Goal: Information Seeking & Learning: Learn about a topic

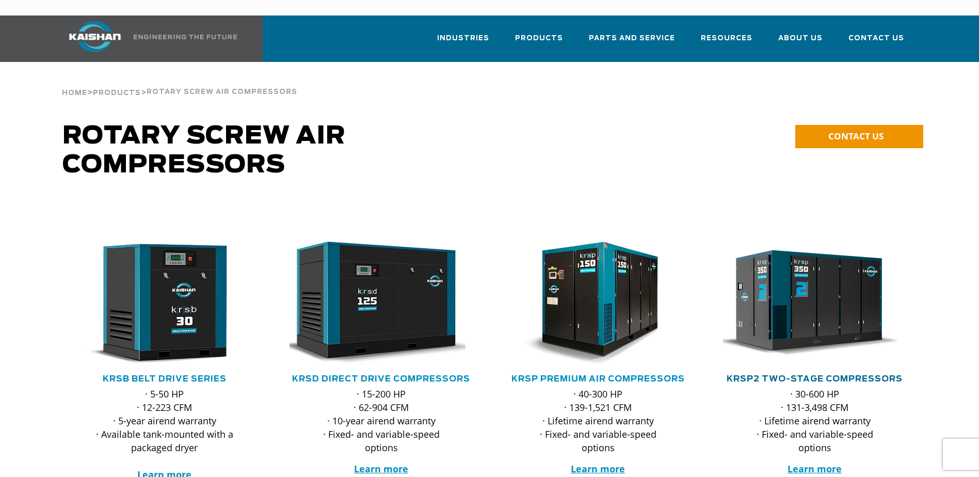
click at [798, 375] on link "KRSP2 Two-Stage Compressors" at bounding box center [815, 379] width 176 height 8
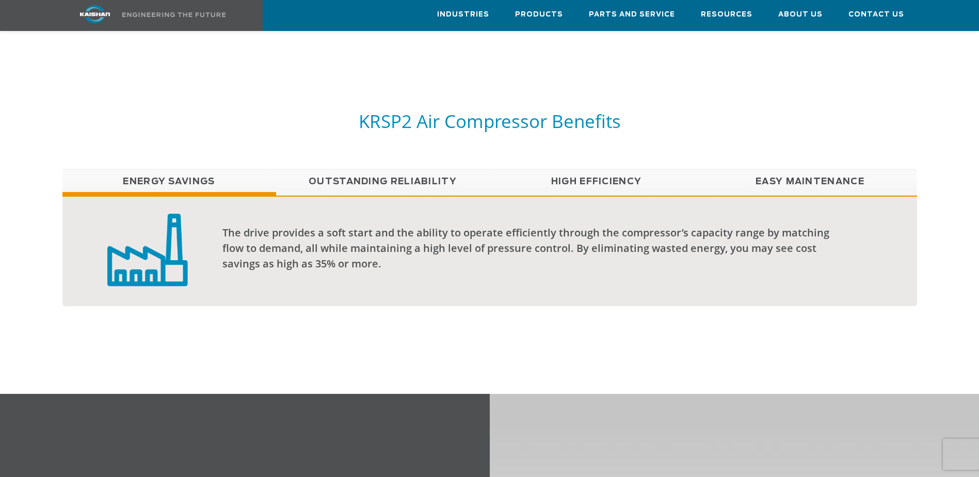
scroll to position [826, 0]
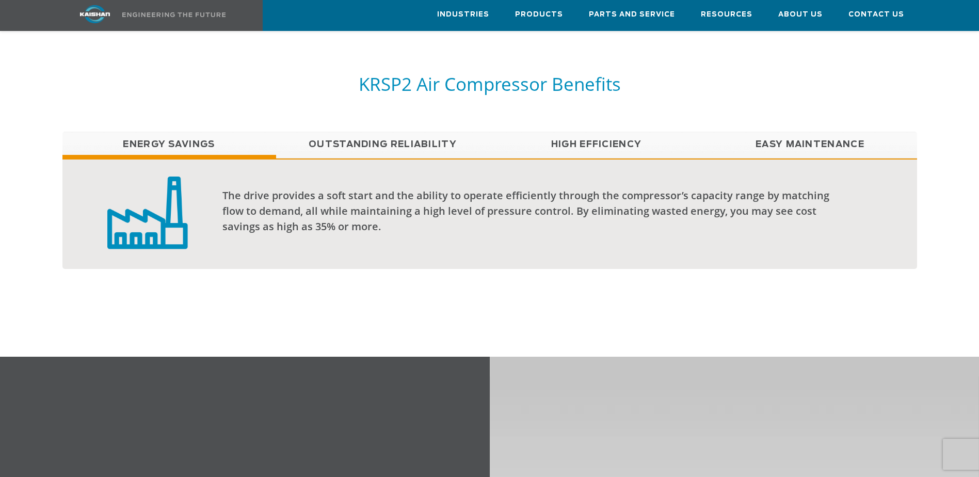
click at [410, 132] on link "Outstanding Reliability" at bounding box center [383, 145] width 214 height 26
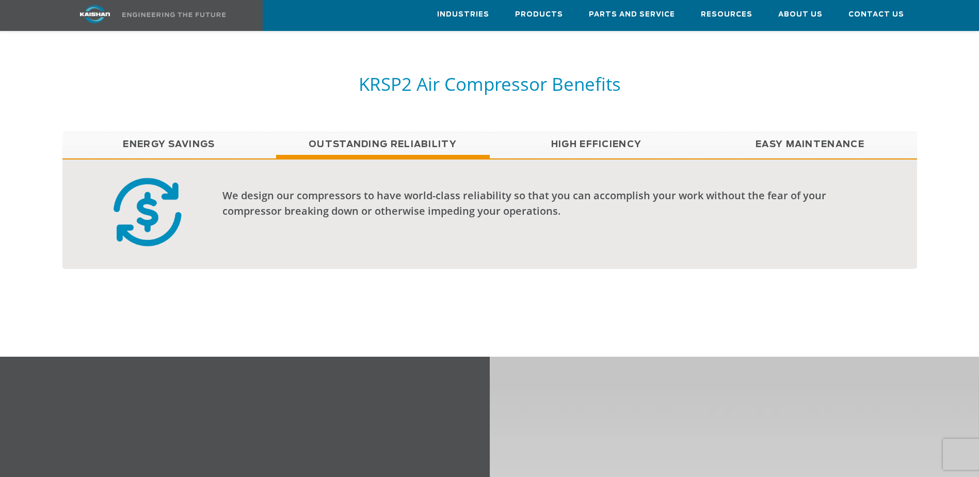
click at [592, 135] on link "High Efficiency" at bounding box center [597, 145] width 214 height 26
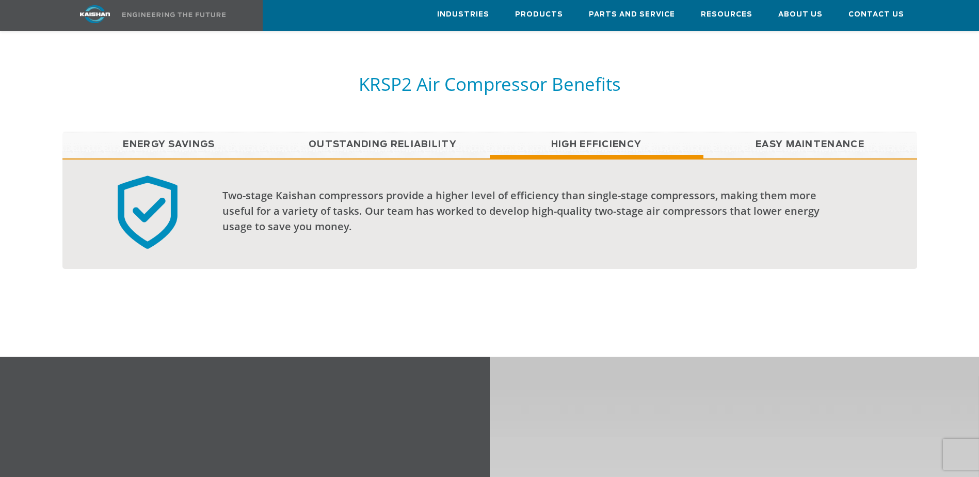
click at [800, 135] on link "Easy Maintenance" at bounding box center [810, 145] width 214 height 26
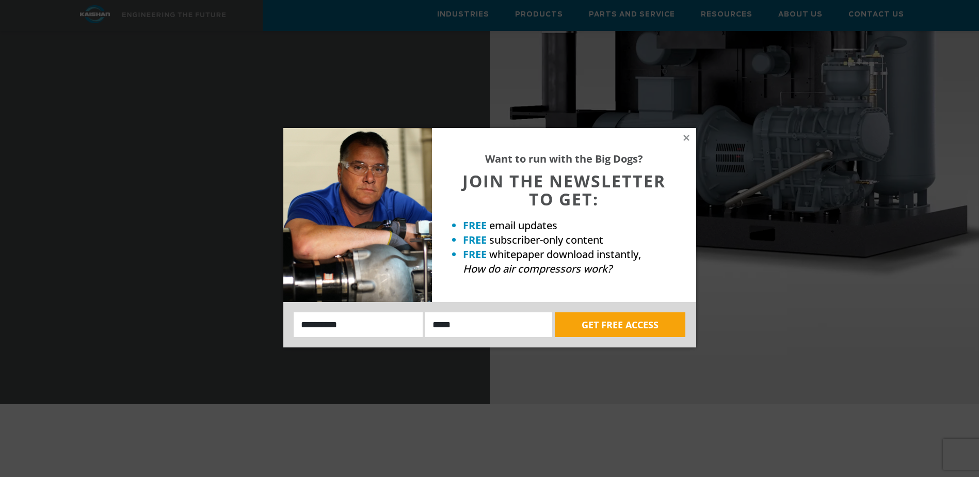
scroll to position [1135, 0]
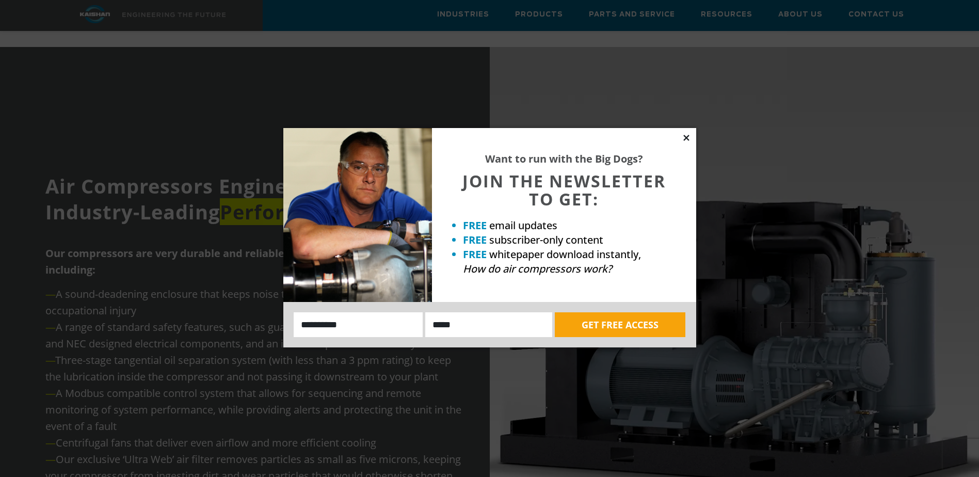
click at [686, 139] on icon at bounding box center [686, 137] width 9 height 9
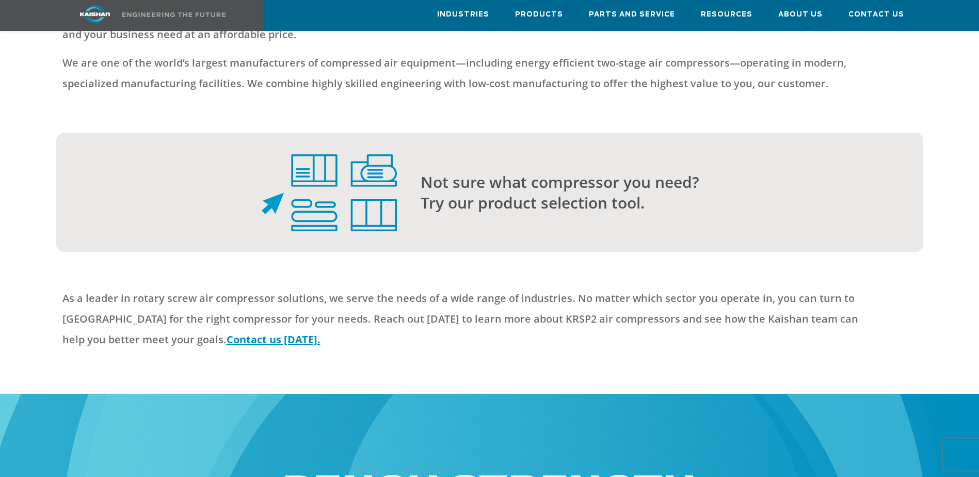
scroll to position [2683, 0]
